Goal: Obtain resource: Obtain resource

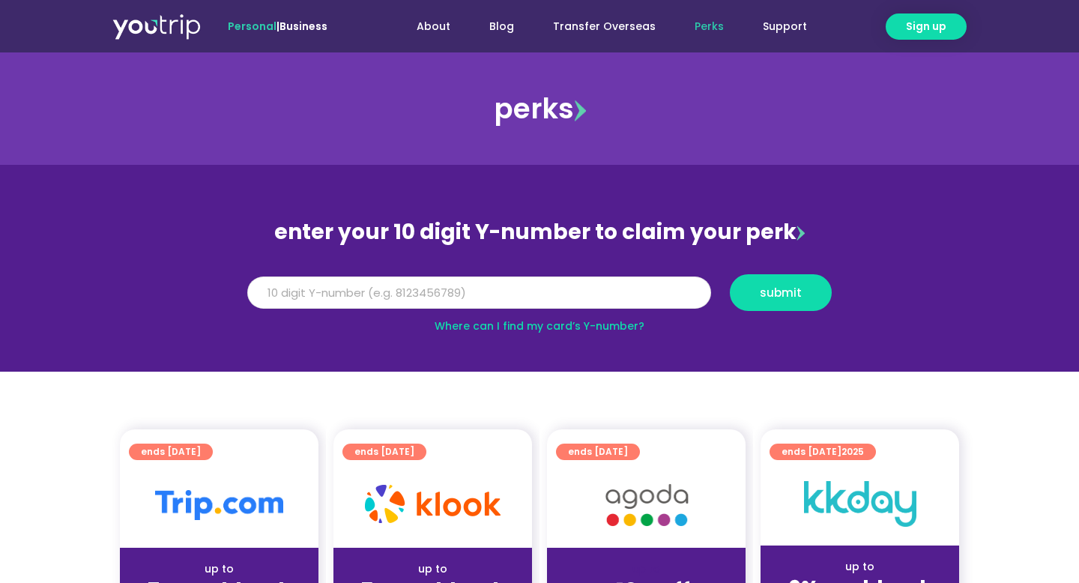
click at [463, 288] on input "Y Number" at bounding box center [479, 293] width 464 height 33
type input "8155605872"
click at [756, 304] on button "submit" at bounding box center [781, 292] width 102 height 37
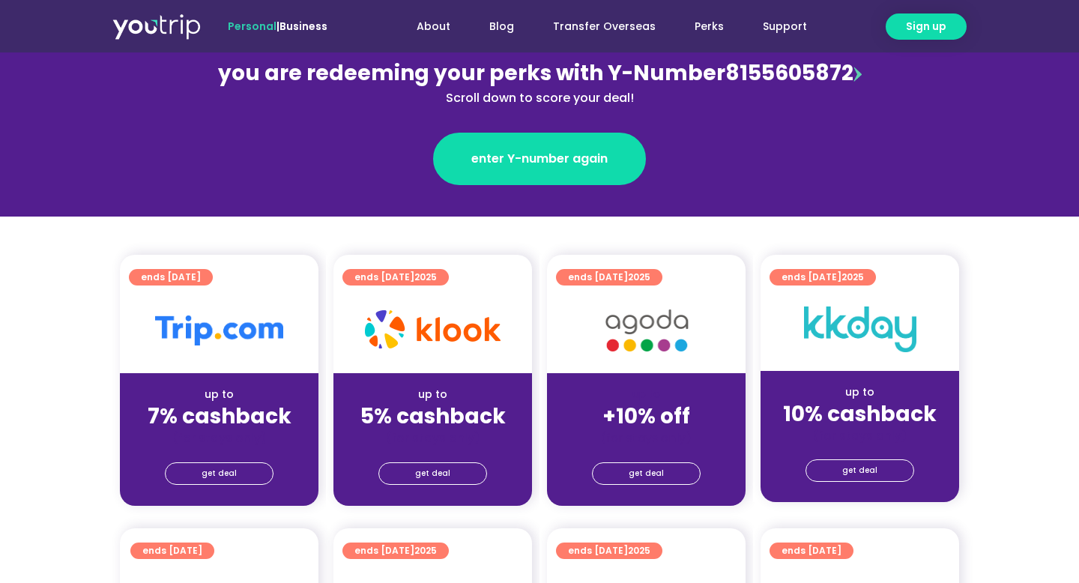
scroll to position [196, 0]
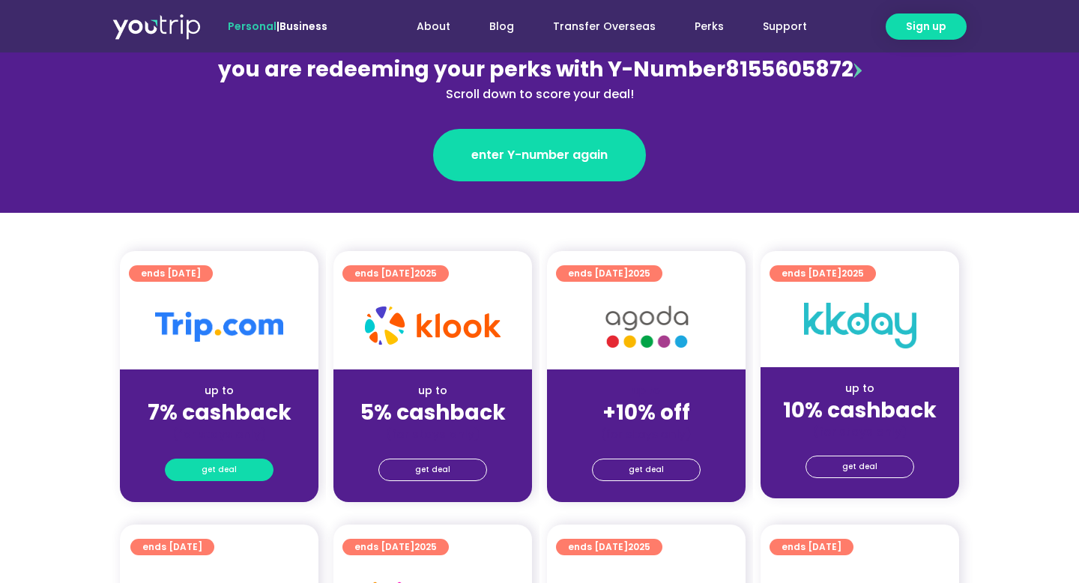
click at [248, 462] on link "get deal" at bounding box center [219, 470] width 109 height 22
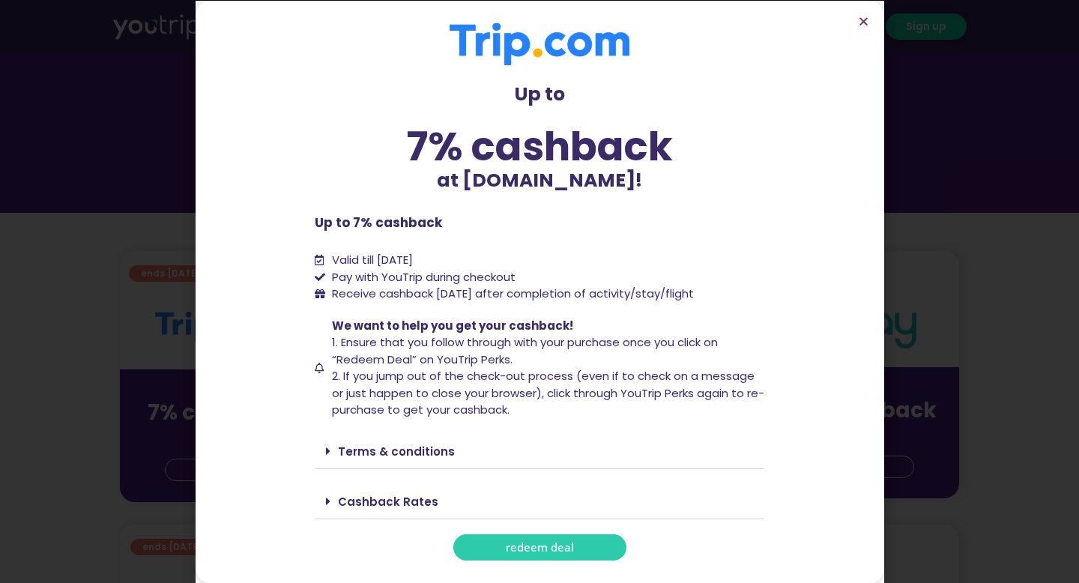
click at [549, 556] on link "redeem deal" at bounding box center [539, 547] width 173 height 26
